Goal: Task Accomplishment & Management: Manage account settings

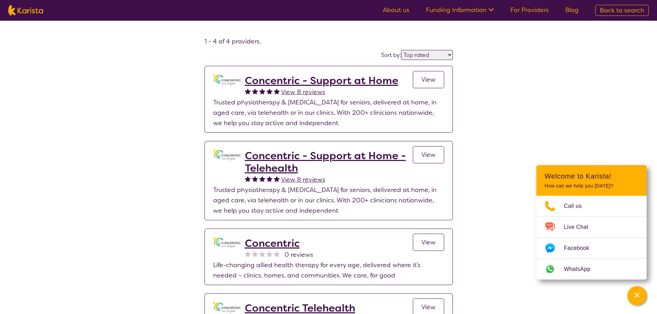
select select "by_score"
click at [32, 10] on img at bounding box center [25, 10] width 35 height 10
select select "Physiotherapy"
select select "AD"
select select "NDIS"
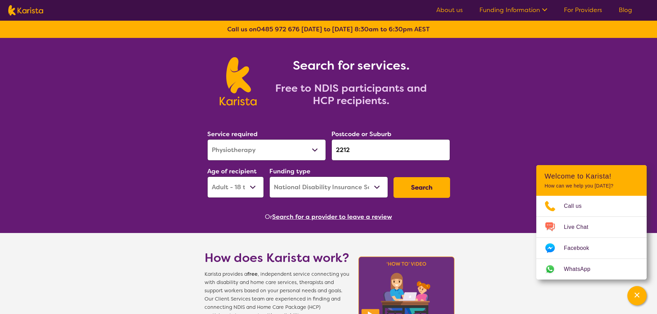
click at [265, 151] on select "Allied Health Assistant Assessment ([MEDICAL_DATA] or [MEDICAL_DATA]) Behaviour…" at bounding box center [266, 149] width 119 height 21
select select "Speech therapy"
click at [207, 139] on select "Allied Health Assistant Assessment ([MEDICAL_DATA] or [MEDICAL_DATA]) Behaviour…" at bounding box center [266, 149] width 119 height 21
drag, startPoint x: 355, startPoint y: 150, endPoint x: 311, endPoint y: 150, distance: 43.8
click at [311, 150] on div "Service required Allied Health Assistant Assessment ([MEDICAL_DATA] or [MEDICAL…" at bounding box center [328, 163] width 248 height 74
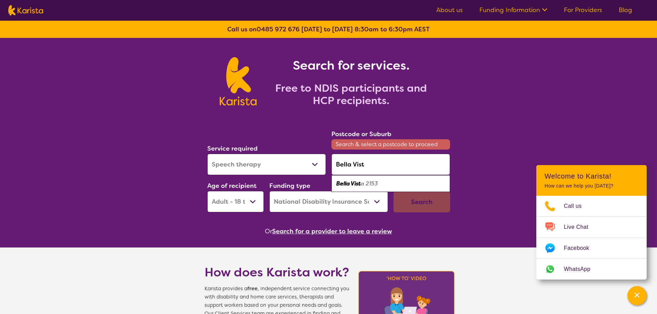
click at [375, 181] on em "a 2153" at bounding box center [369, 183] width 17 height 7
type input "2153"
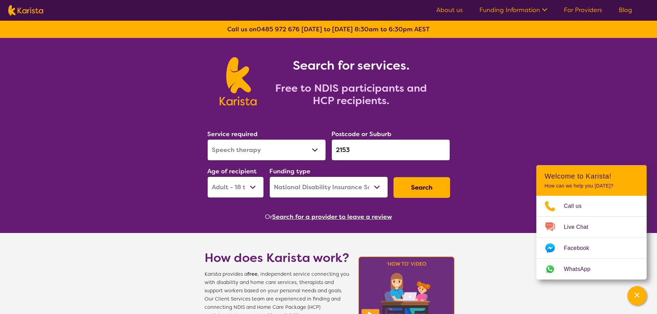
click at [420, 187] on button "Search" at bounding box center [421, 187] width 57 height 21
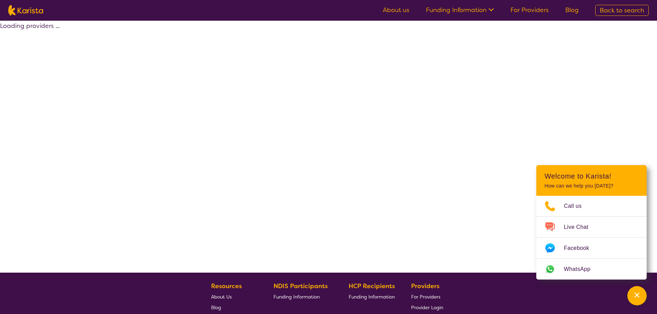
select select "by_score"
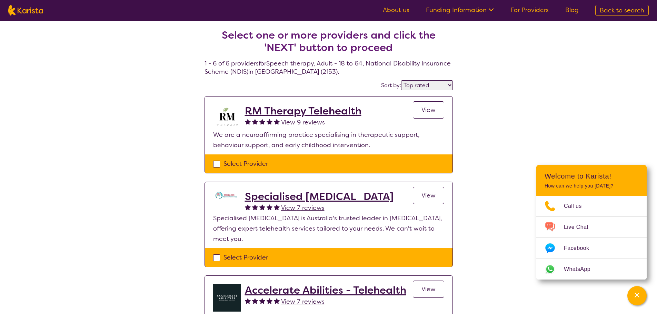
select select "Speech therapy"
select select "AD"
select select "NDIS"
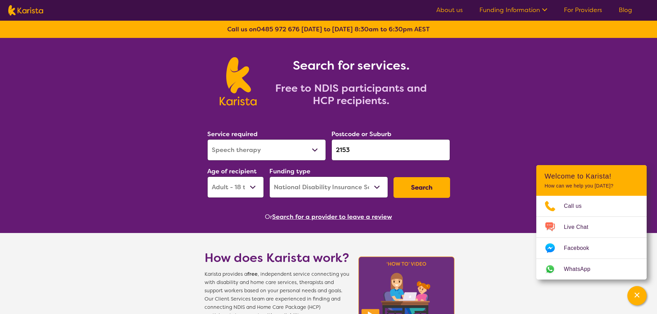
click at [247, 188] on select "Early Childhood - 0 to 9 Child - 10 to 11 Adolescent - 12 to 17 Adult - 18 to 6…" at bounding box center [235, 187] width 57 height 21
select select "CH"
click at [207, 177] on select "Early Childhood - 0 to 9 Child - 10 to 11 Adolescent - 12 to 17 Adult - 18 to 6…" at bounding box center [235, 187] width 57 height 21
click at [411, 189] on button "Search" at bounding box center [421, 187] width 57 height 21
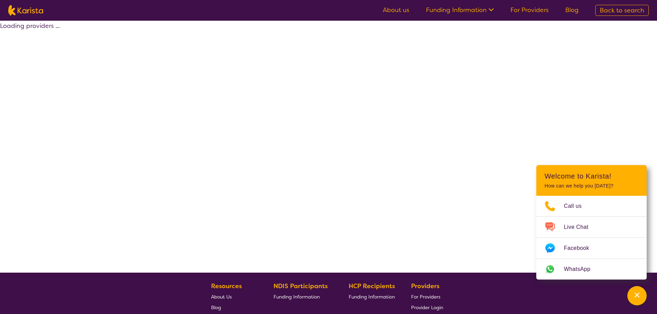
select select "by_score"
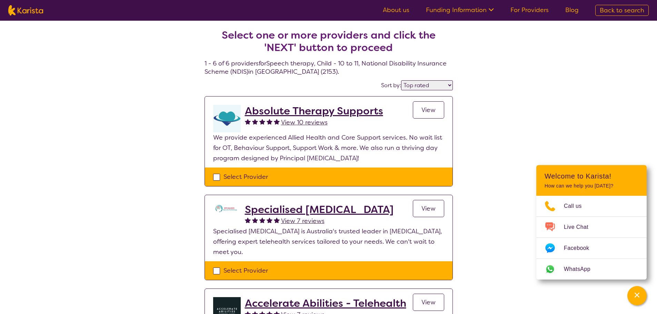
click at [25, 16] on nav "About us Funding Information NDIS - National Disability Insurance Scheme HCP - …" at bounding box center [328, 10] width 657 height 21
click at [31, 8] on img at bounding box center [25, 10] width 35 height 10
select select "Speech therapy"
select select "CH"
select select "NDIS"
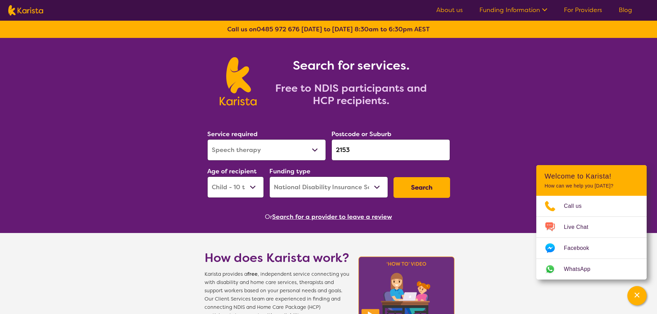
drag, startPoint x: 353, startPoint y: 148, endPoint x: 314, endPoint y: 149, distance: 38.6
click at [314, 149] on div "Service required Allied Health Assistant Assessment ([MEDICAL_DATA] or [MEDICAL…" at bounding box center [328, 163] width 248 height 74
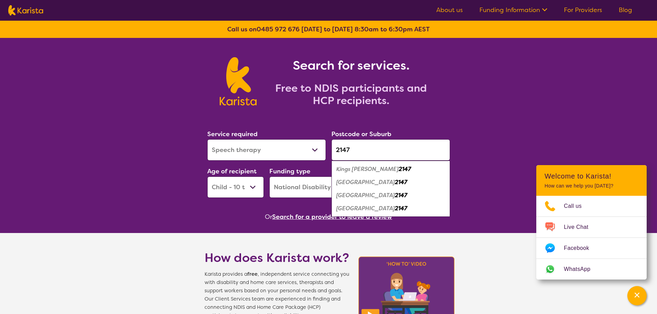
type input "2147"
click at [395, 195] on em "2147" at bounding box center [401, 195] width 12 height 7
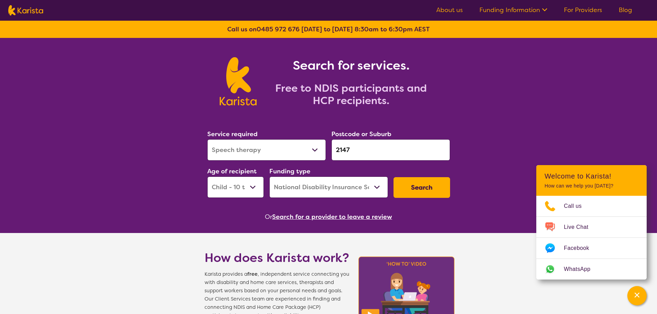
click at [420, 185] on button "Search" at bounding box center [421, 187] width 57 height 21
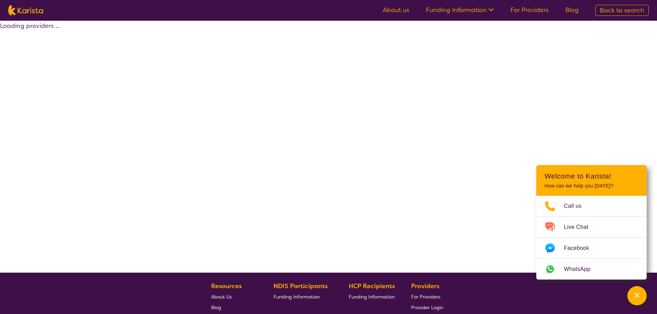
select select "by_score"
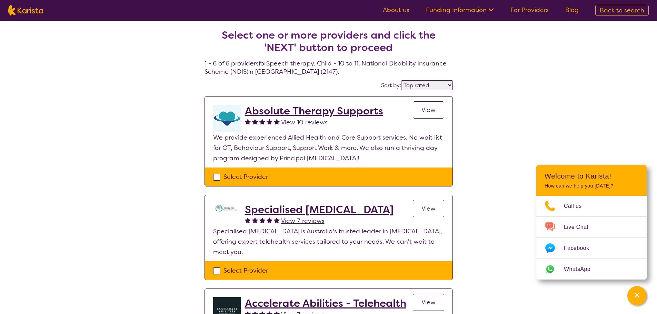
click at [30, 12] on img at bounding box center [25, 10] width 35 height 10
select select "Speech therapy"
select select "CH"
select select "NDIS"
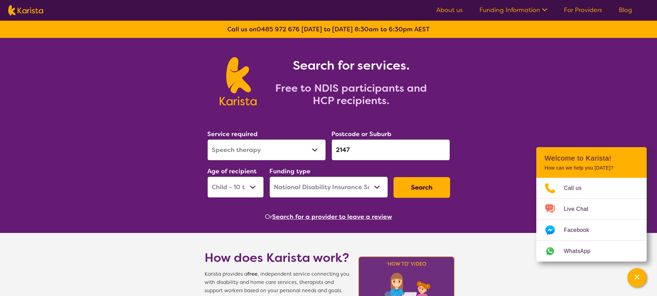
click at [413, 186] on button "Search" at bounding box center [421, 187] width 57 height 21
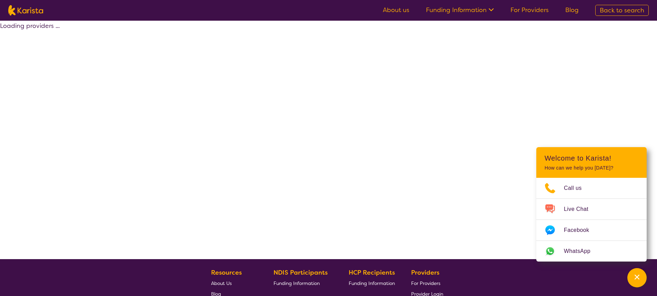
select select "by_score"
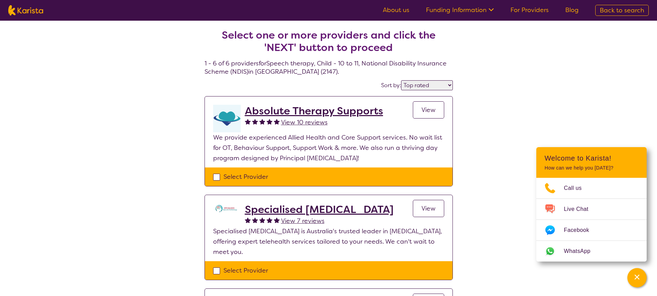
click at [529, 9] on link "For Providers" at bounding box center [529, 10] width 38 height 8
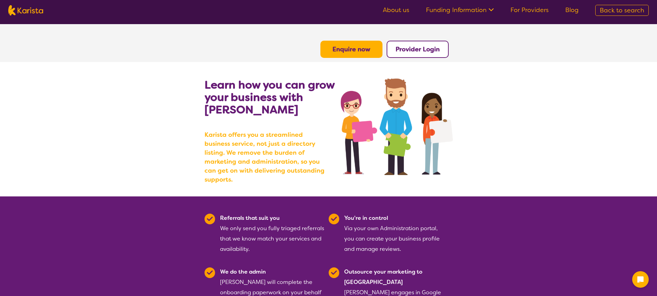
click at [412, 57] on button "Provider Login" at bounding box center [417, 49] width 62 height 17
click at [413, 53] on b "Provider Login" at bounding box center [417, 49] width 44 height 8
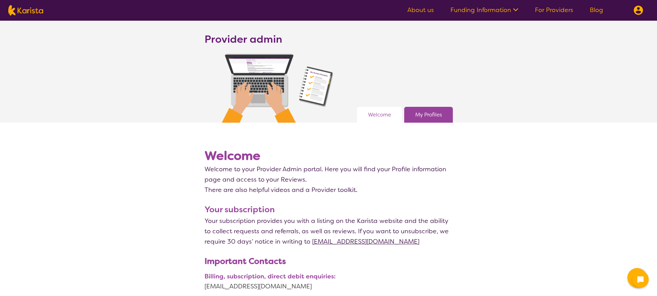
click at [437, 109] on div "My Profiles" at bounding box center [428, 115] width 49 height 16
click at [427, 110] on link "My Profiles" at bounding box center [428, 115] width 27 height 10
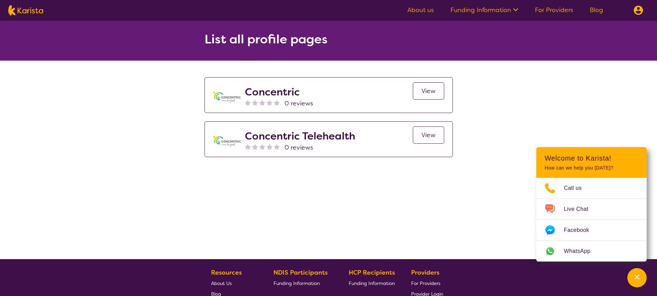
click at [424, 135] on span "View" at bounding box center [428, 135] width 14 height 8
